Goal: Task Accomplishment & Management: Complete application form

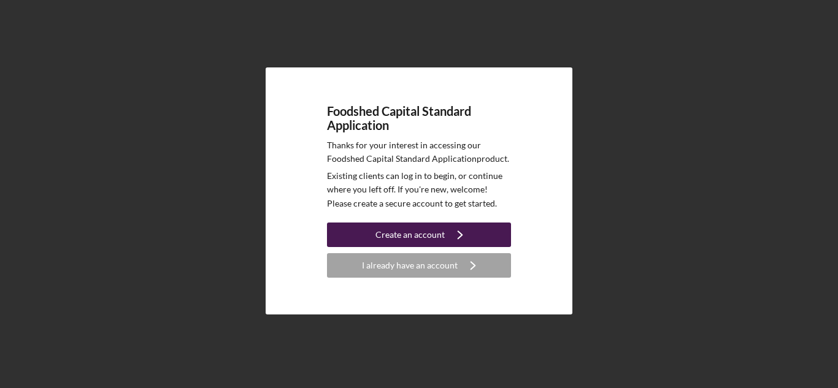
click at [446, 227] on icon "Icon/Navigate" at bounding box center [460, 235] width 31 height 31
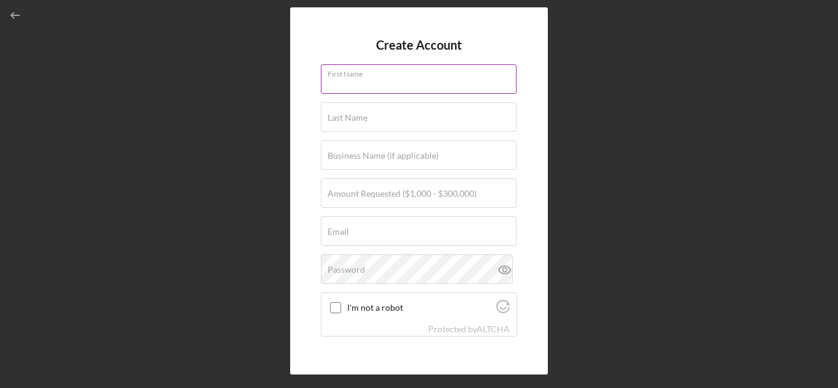
click at [415, 64] on input "First Name" at bounding box center [419, 78] width 196 height 29
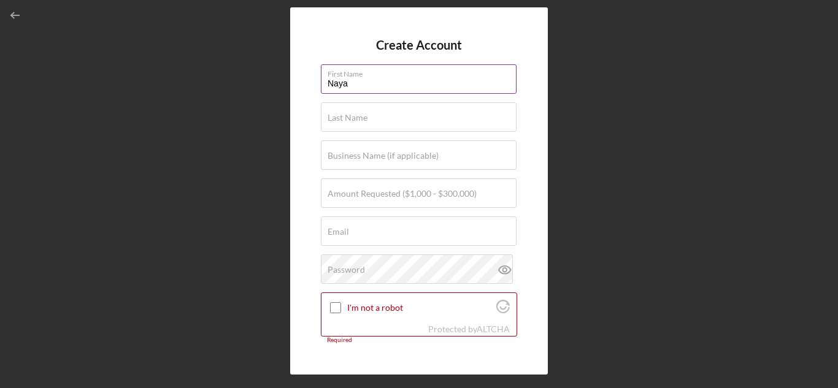
type input "Naya"
type input "[PERSON_NAME]"
